Goal: Find contact information: Find contact information

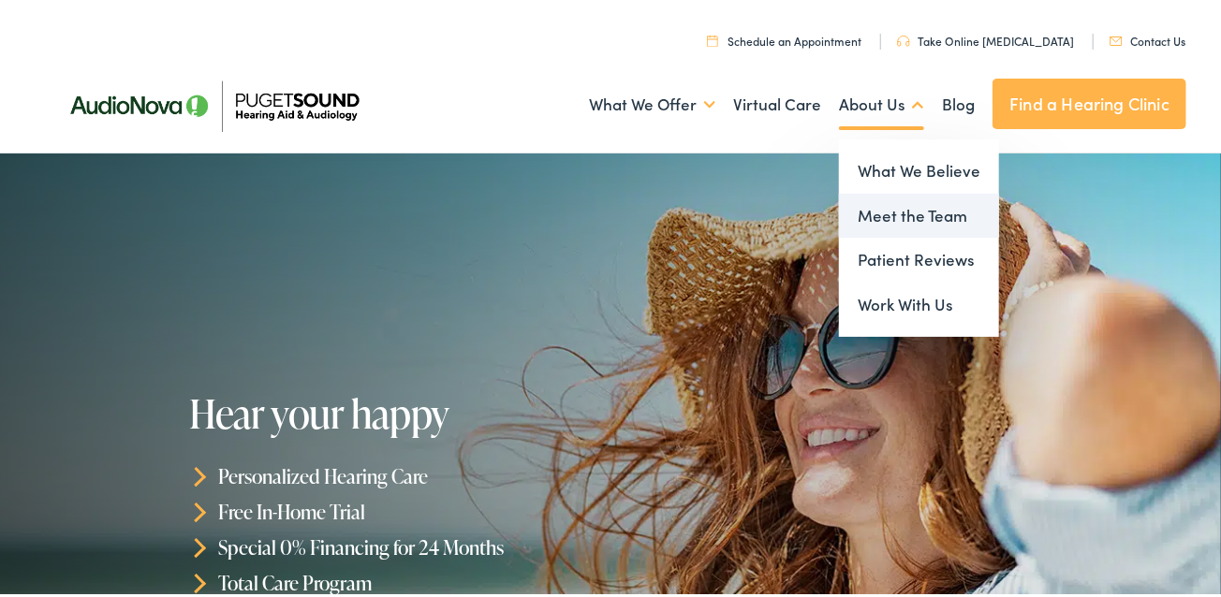
click at [851, 216] on link "Meet the Team" at bounding box center [919, 212] width 160 height 45
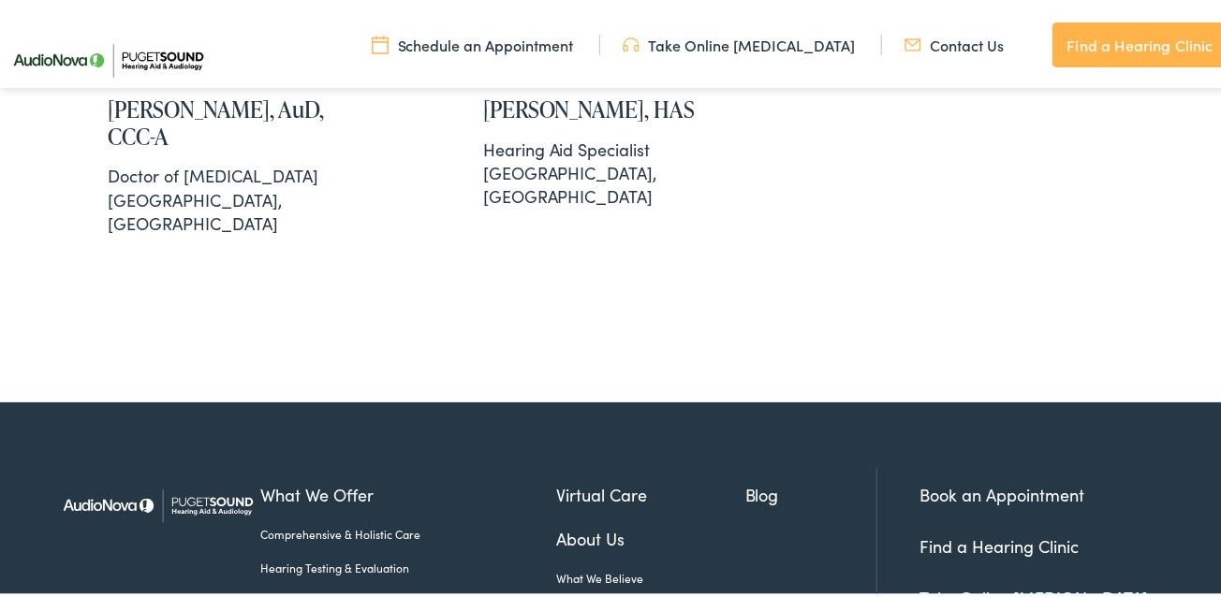
scroll to position [3919, 0]
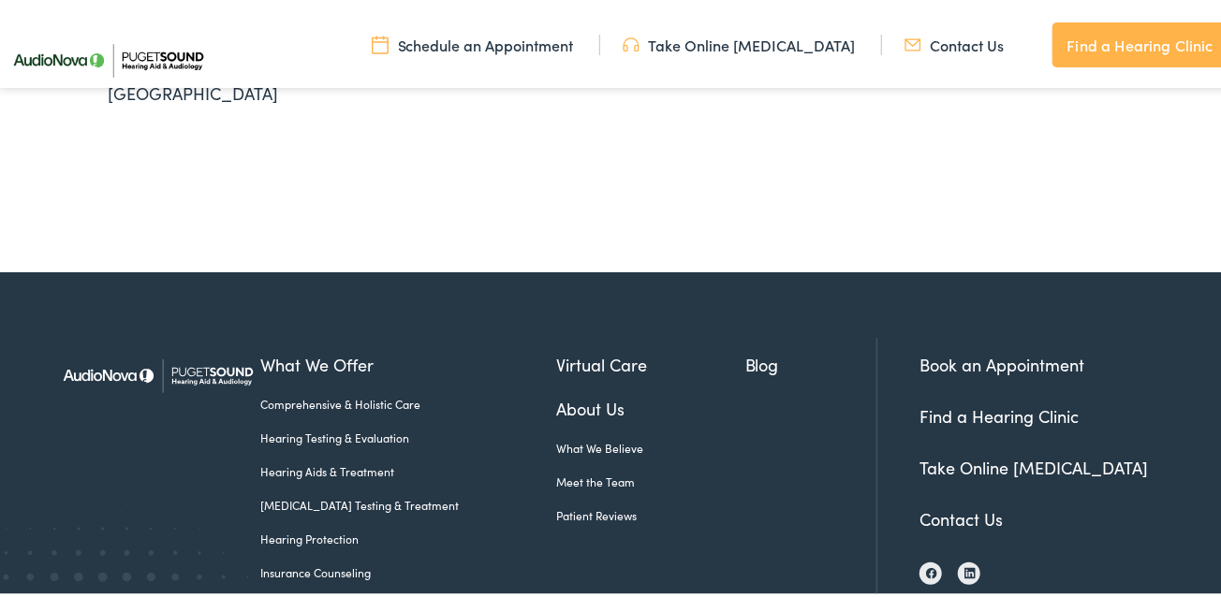
click at [950, 504] on link "Contact Us" at bounding box center [960, 515] width 83 height 23
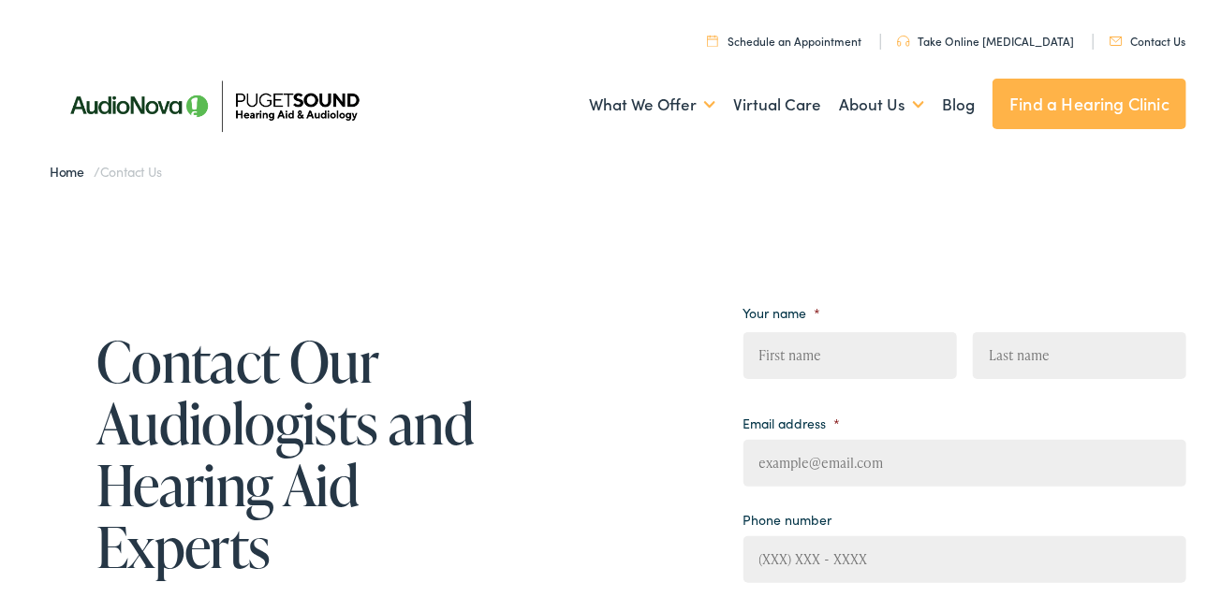
scroll to position [281, 0]
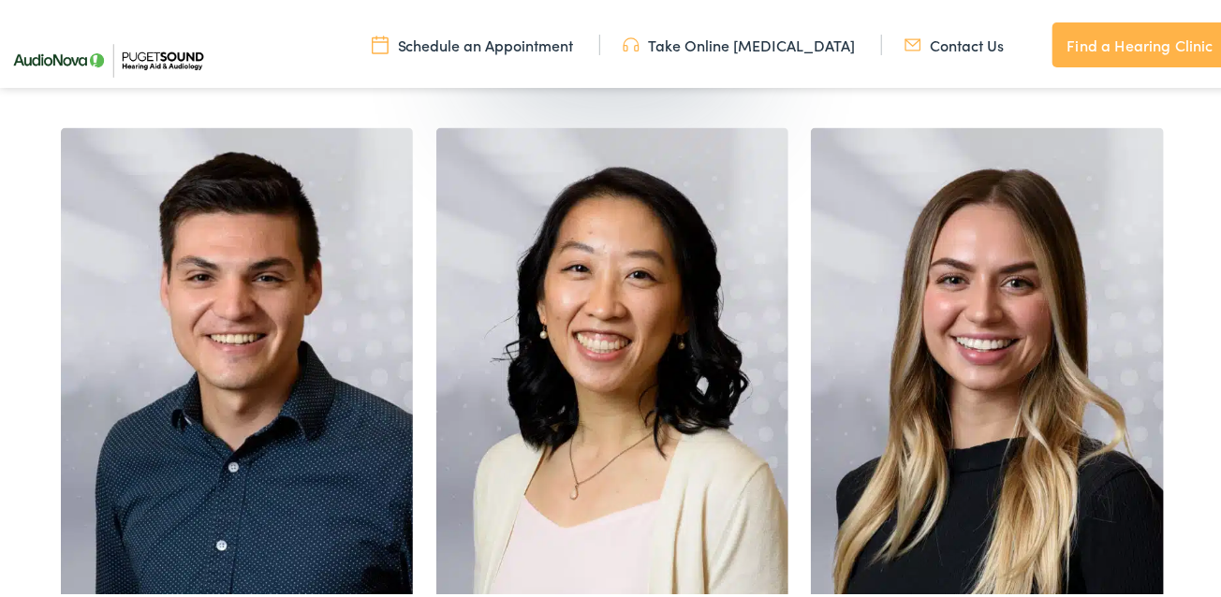
scroll to position [549, 0]
